Goal: Understand process/instructions: Learn how to perform a task or action

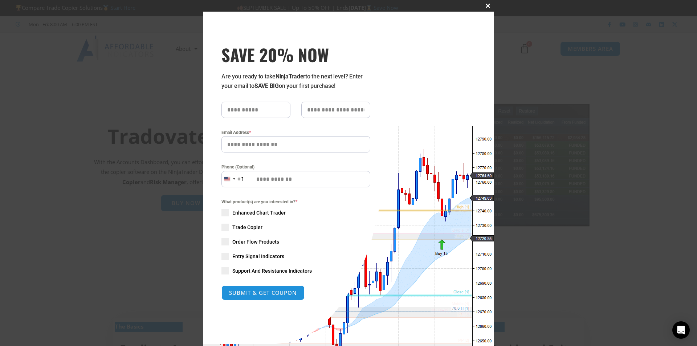
click at [484, 7] on span "SAVE 20% NOW popup" at bounding box center [488, 6] width 12 height 4
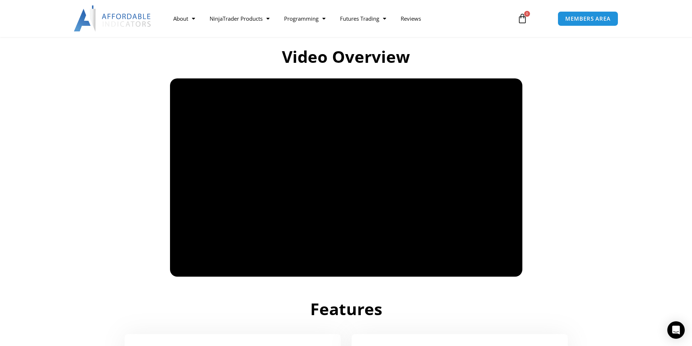
scroll to position [472, 0]
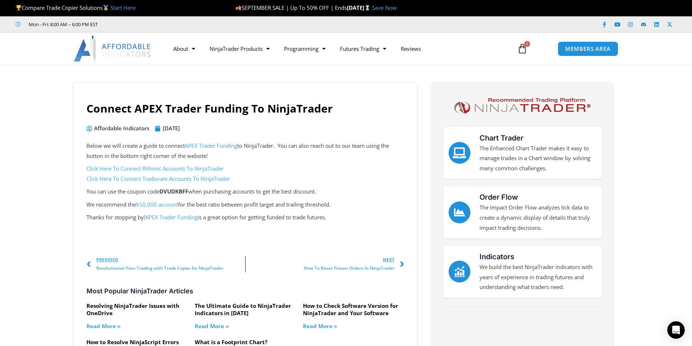
click at [156, 168] on link "Click Here To Connect Rithmic Accounts To NinjaTrader" at bounding box center [154, 168] width 137 height 7
